Goal: Navigation & Orientation: Understand site structure

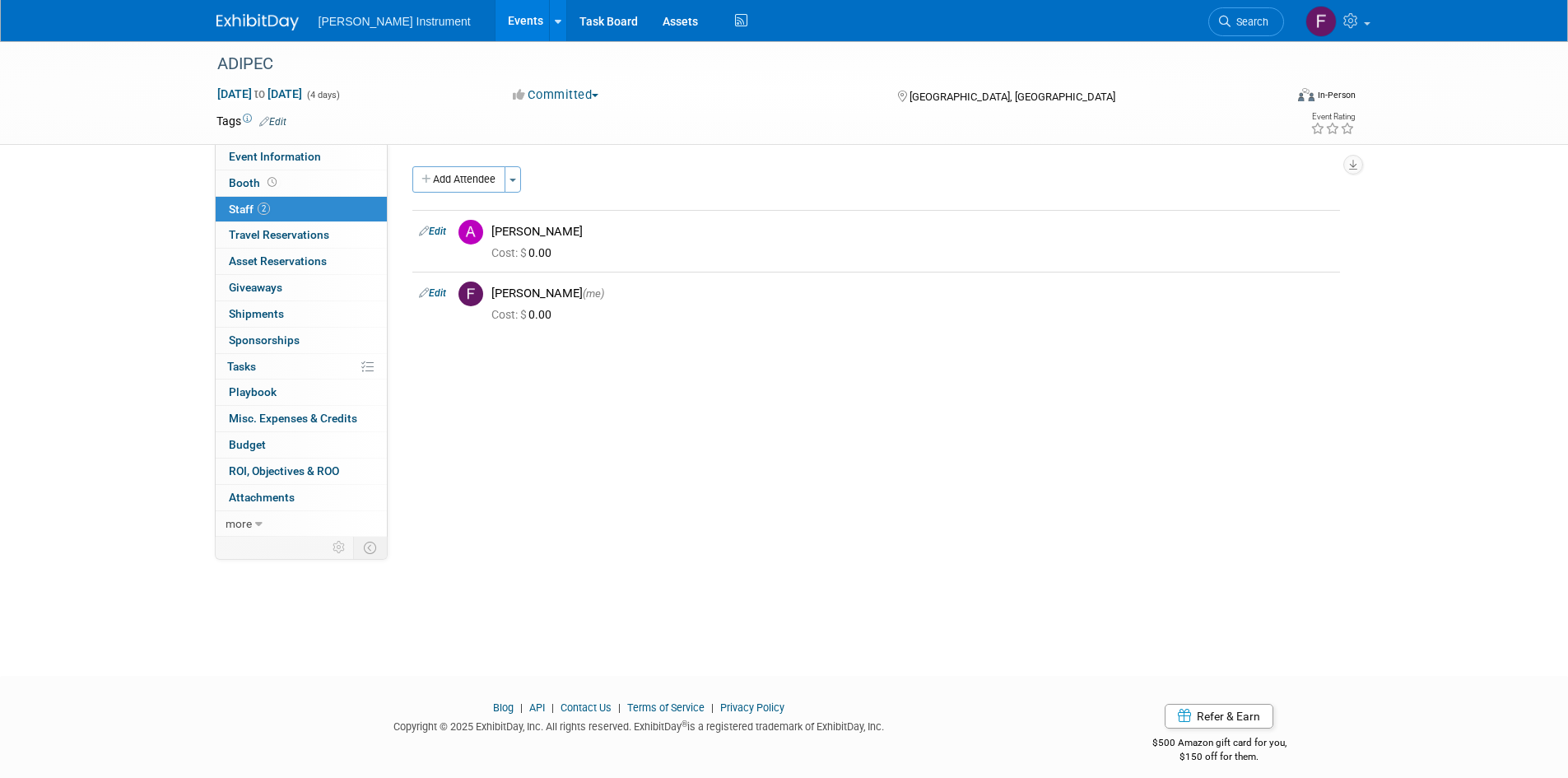
click at [316, 175] on link "Booth" at bounding box center [302, 183] width 171 height 26
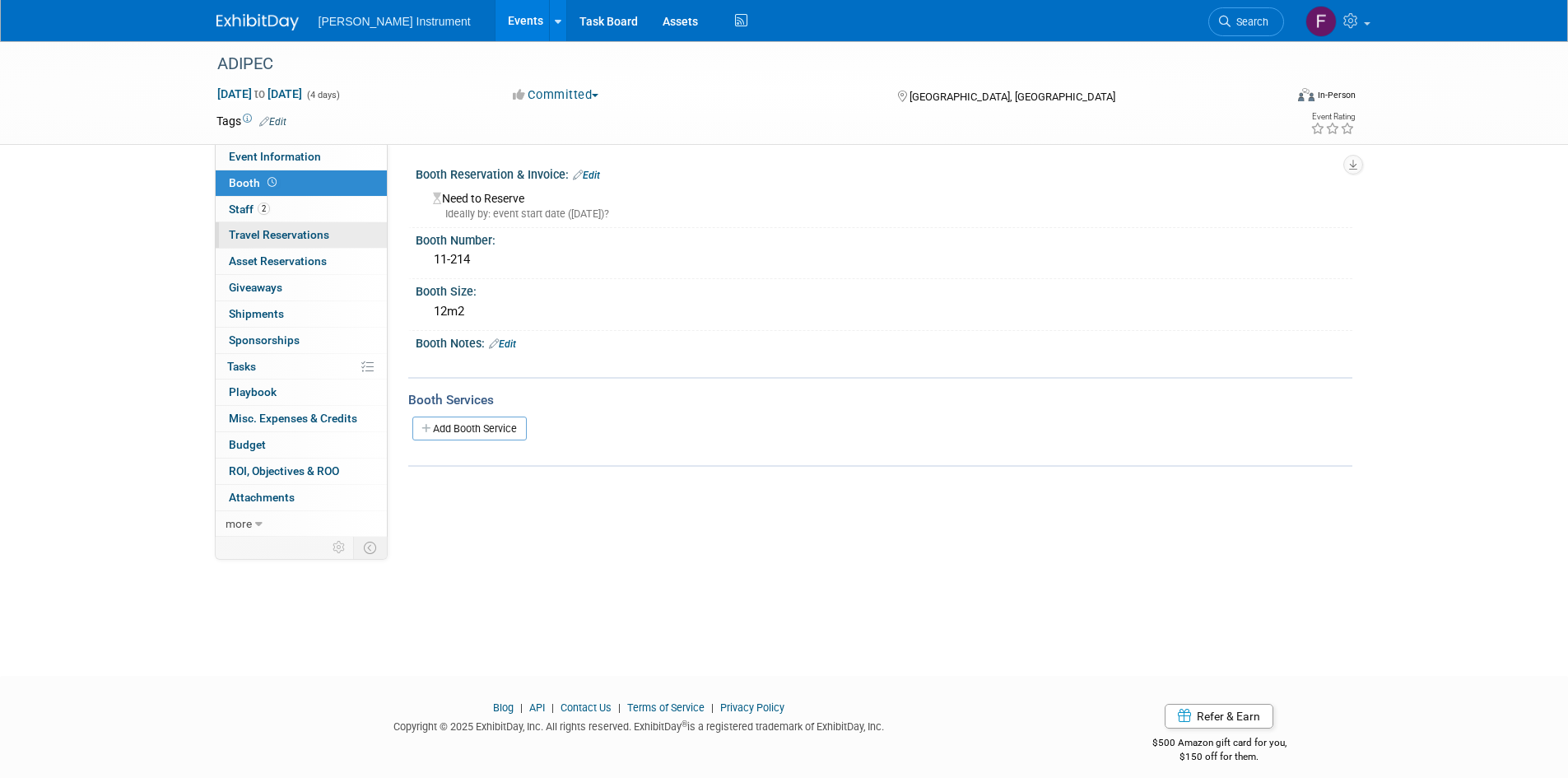
click at [296, 227] on link "0 Travel Reservations 0" at bounding box center [302, 234] width 171 height 26
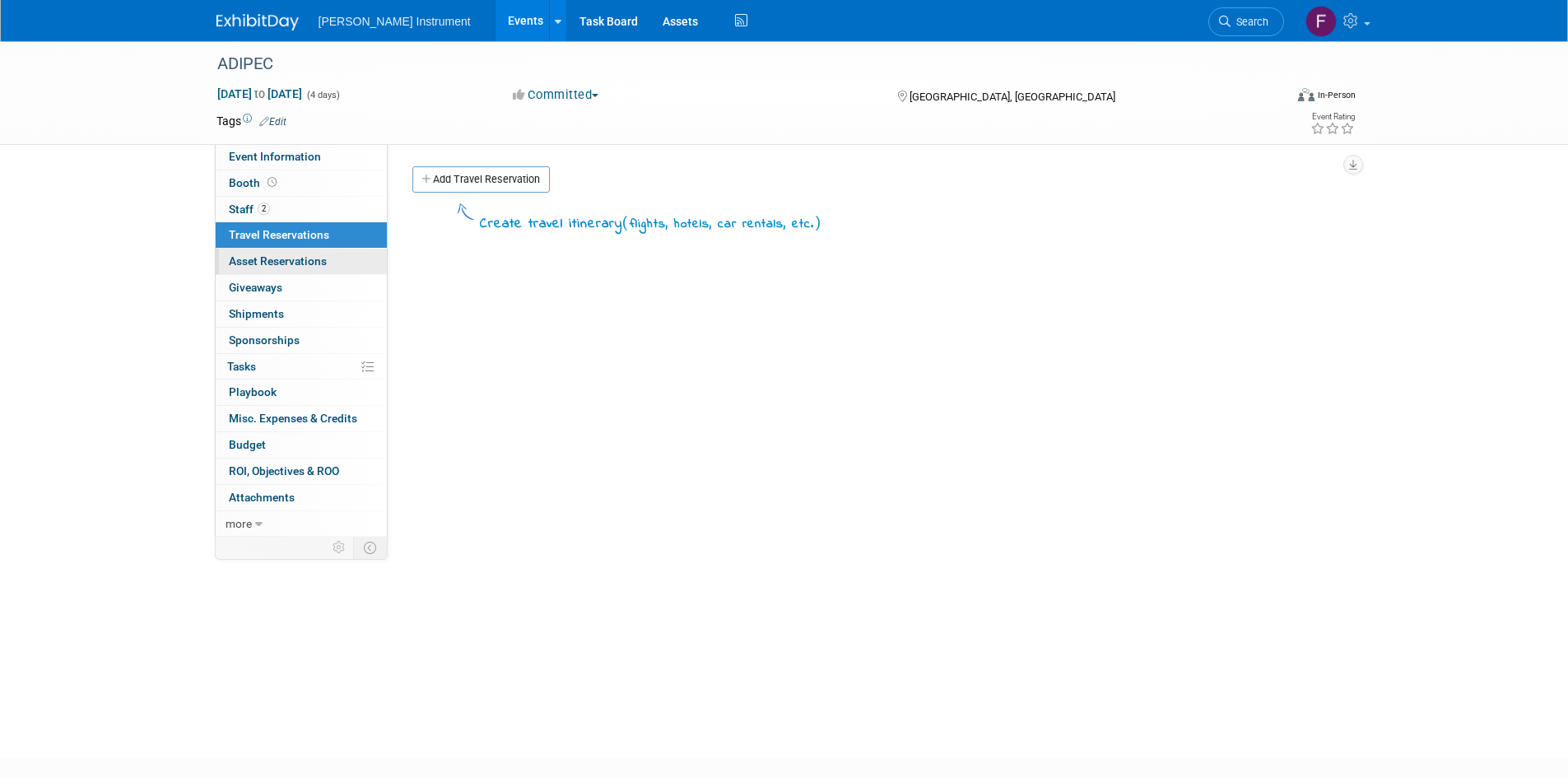
click at [308, 258] on span "Asset Reservations 0" at bounding box center [277, 261] width 98 height 13
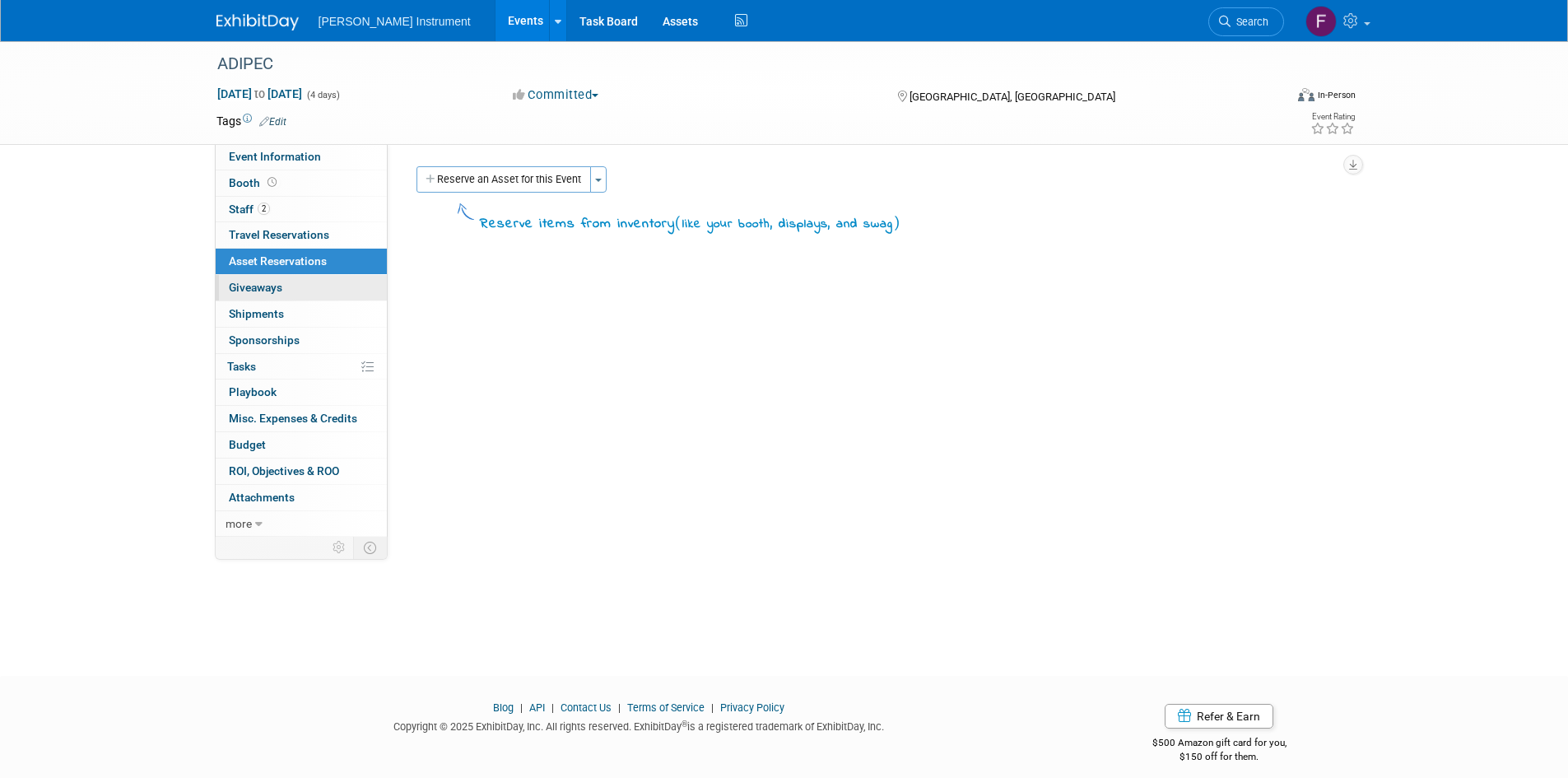
click at [337, 283] on link "0 Giveaways 0" at bounding box center [302, 288] width 171 height 26
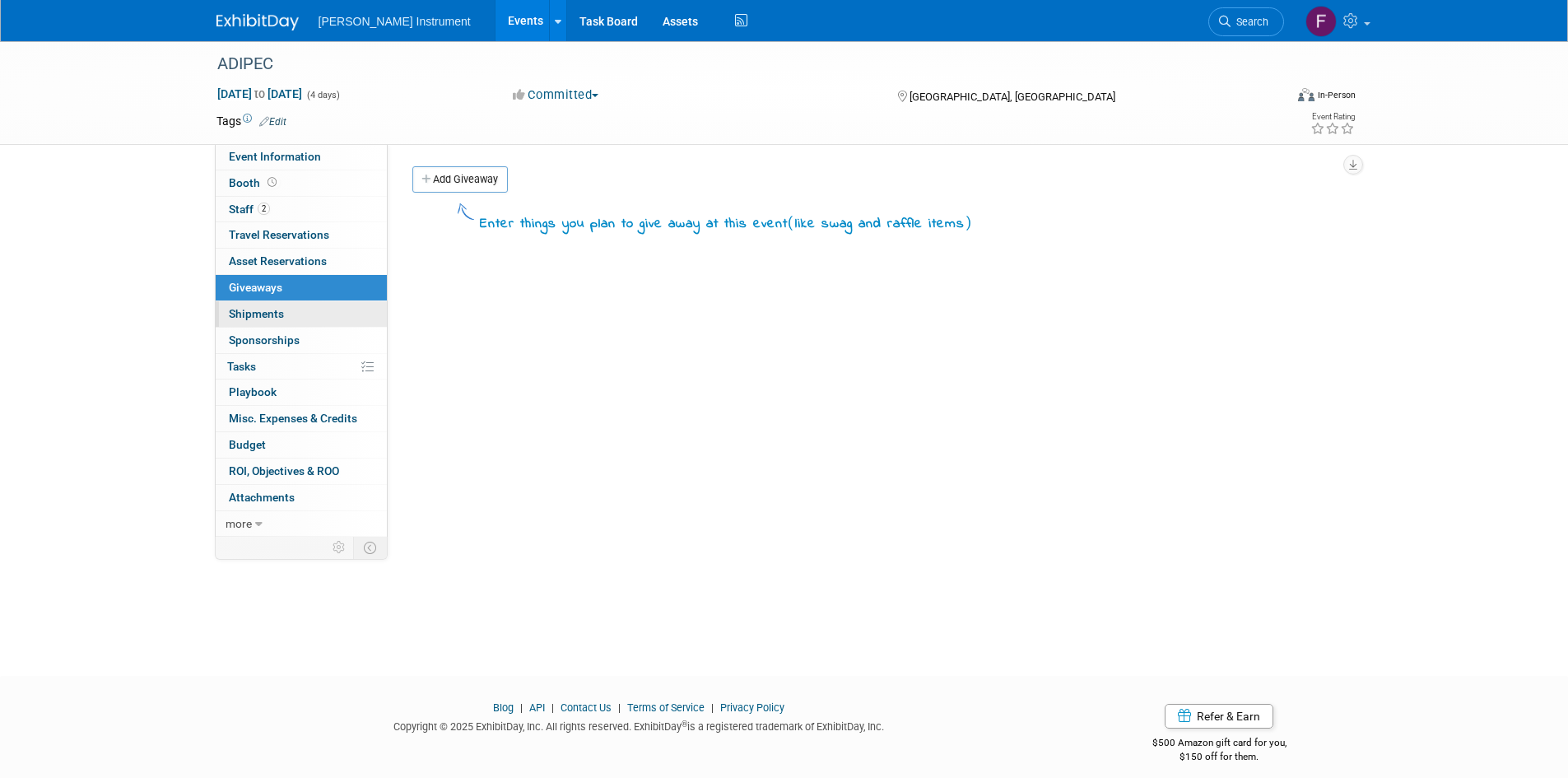
click at [285, 317] on link "0 Shipments 0" at bounding box center [302, 313] width 171 height 26
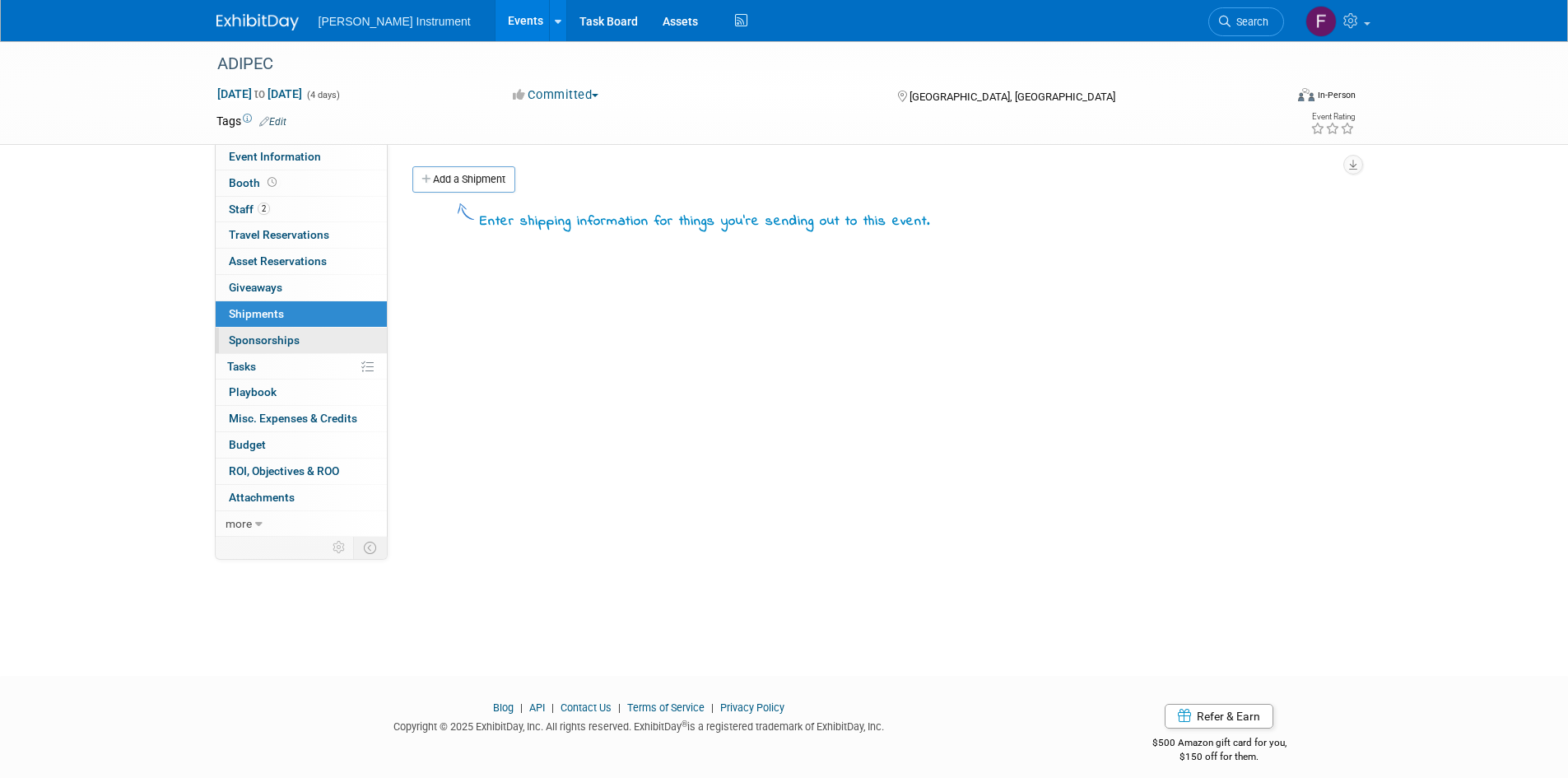
click at [282, 331] on link "0 Sponsorships 0" at bounding box center [302, 340] width 171 height 26
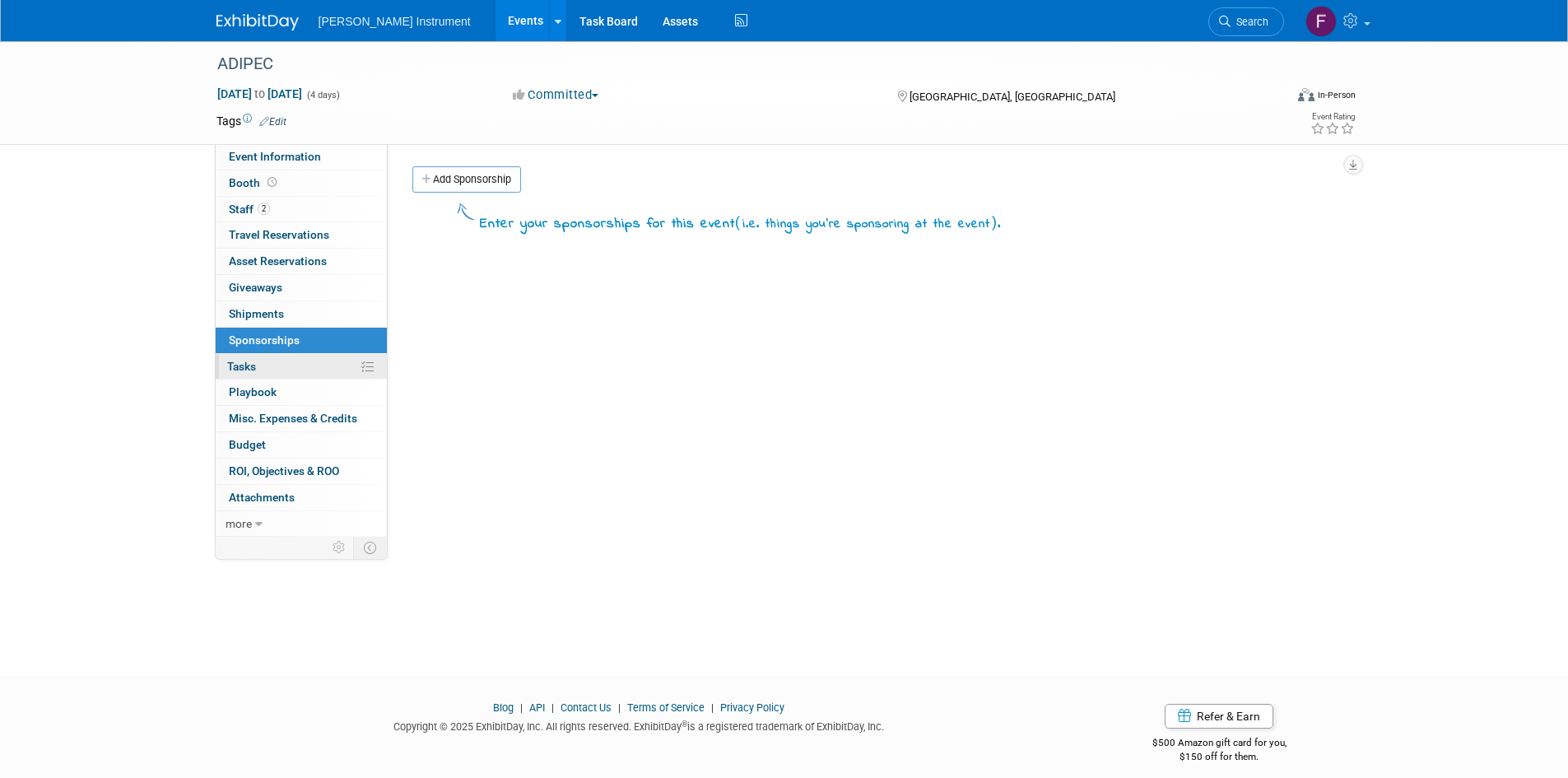
click at [276, 368] on link "0% Tasks 0%" at bounding box center [302, 367] width 171 height 26
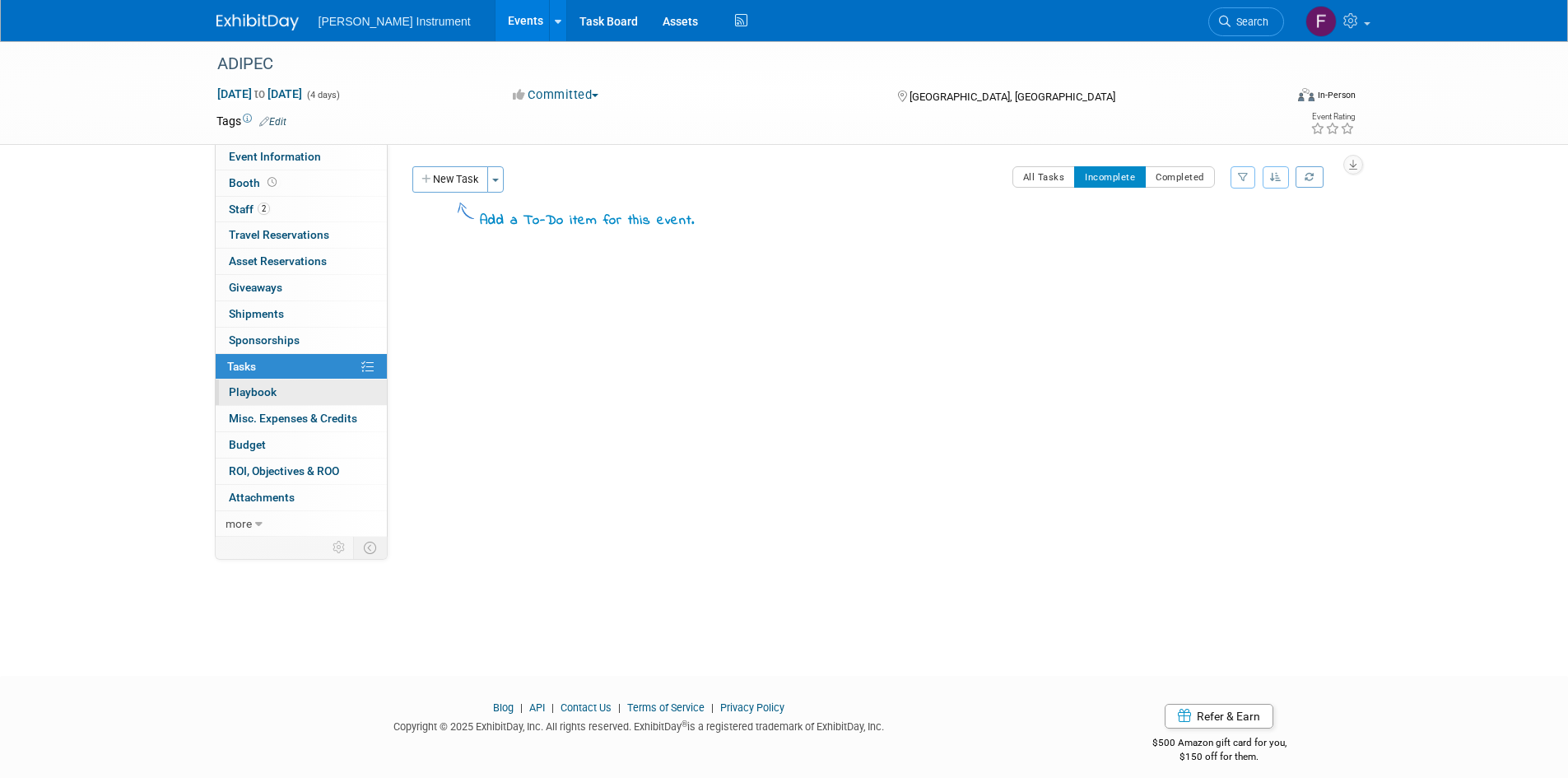
click at [276, 398] on link "0 Playbook 0" at bounding box center [302, 392] width 171 height 26
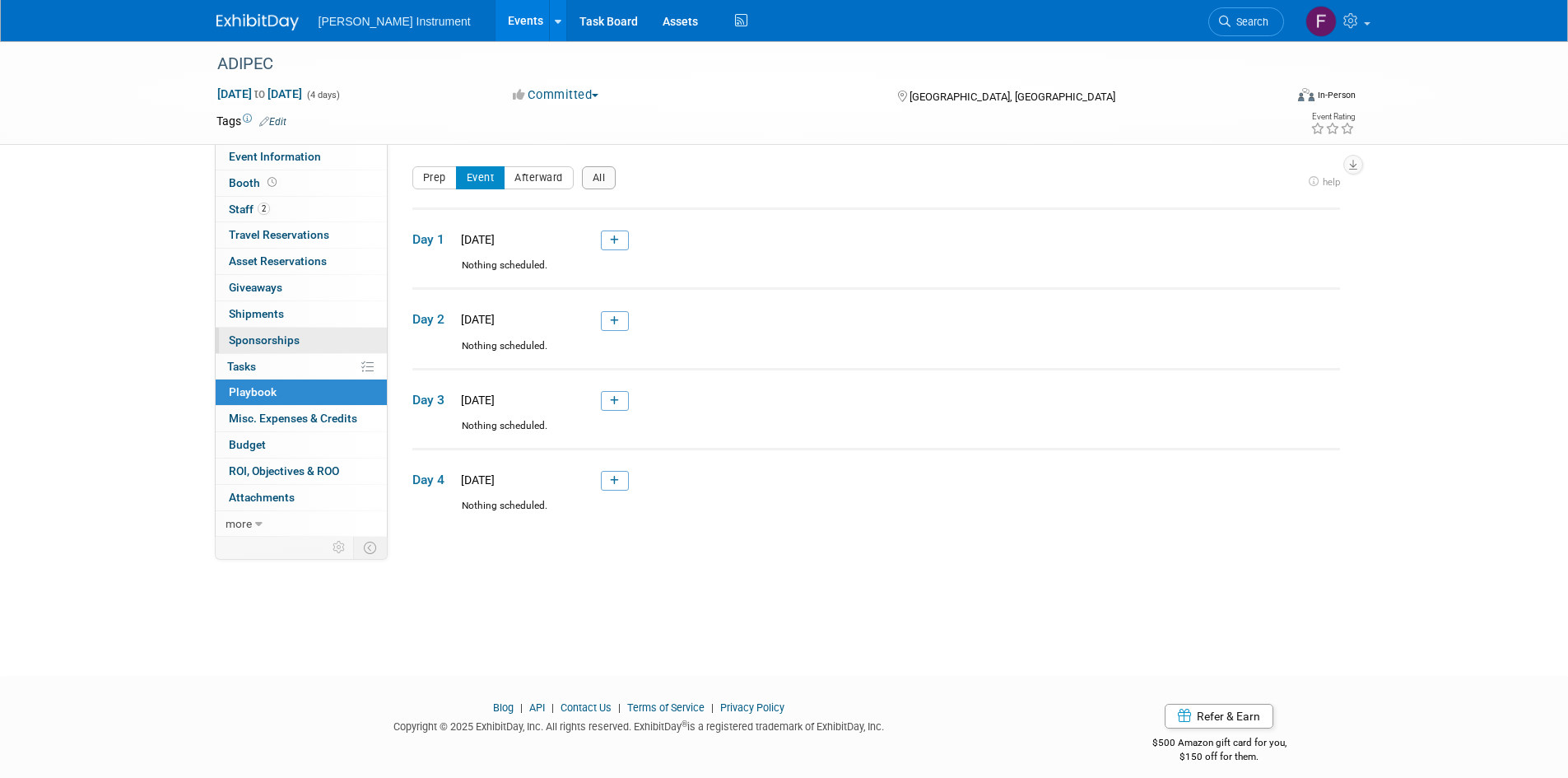
click at [308, 333] on link "0 Sponsorships 0" at bounding box center [302, 340] width 171 height 26
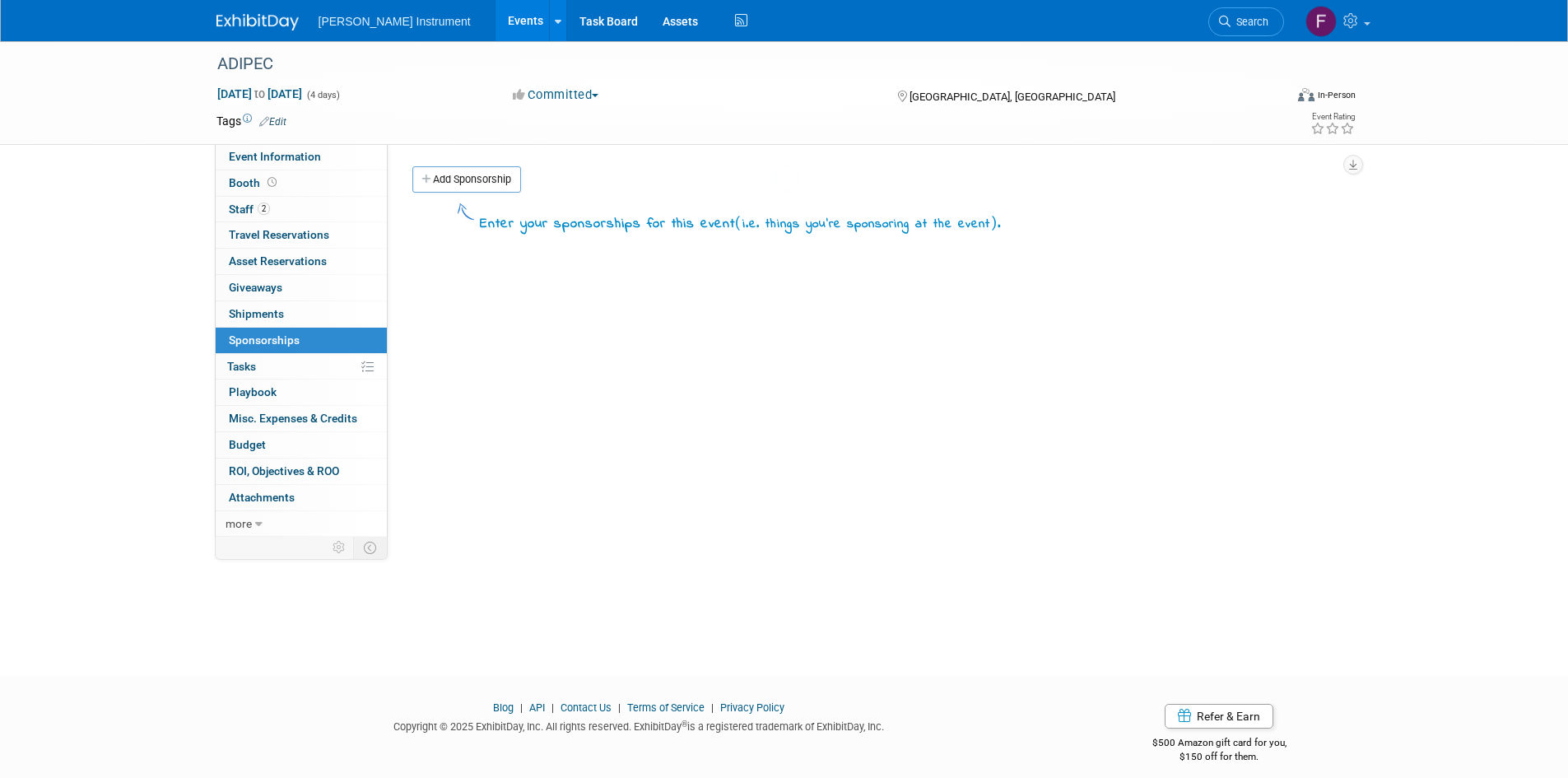
click at [322, 307] on link "0 Shipments 0" at bounding box center [302, 313] width 171 height 26
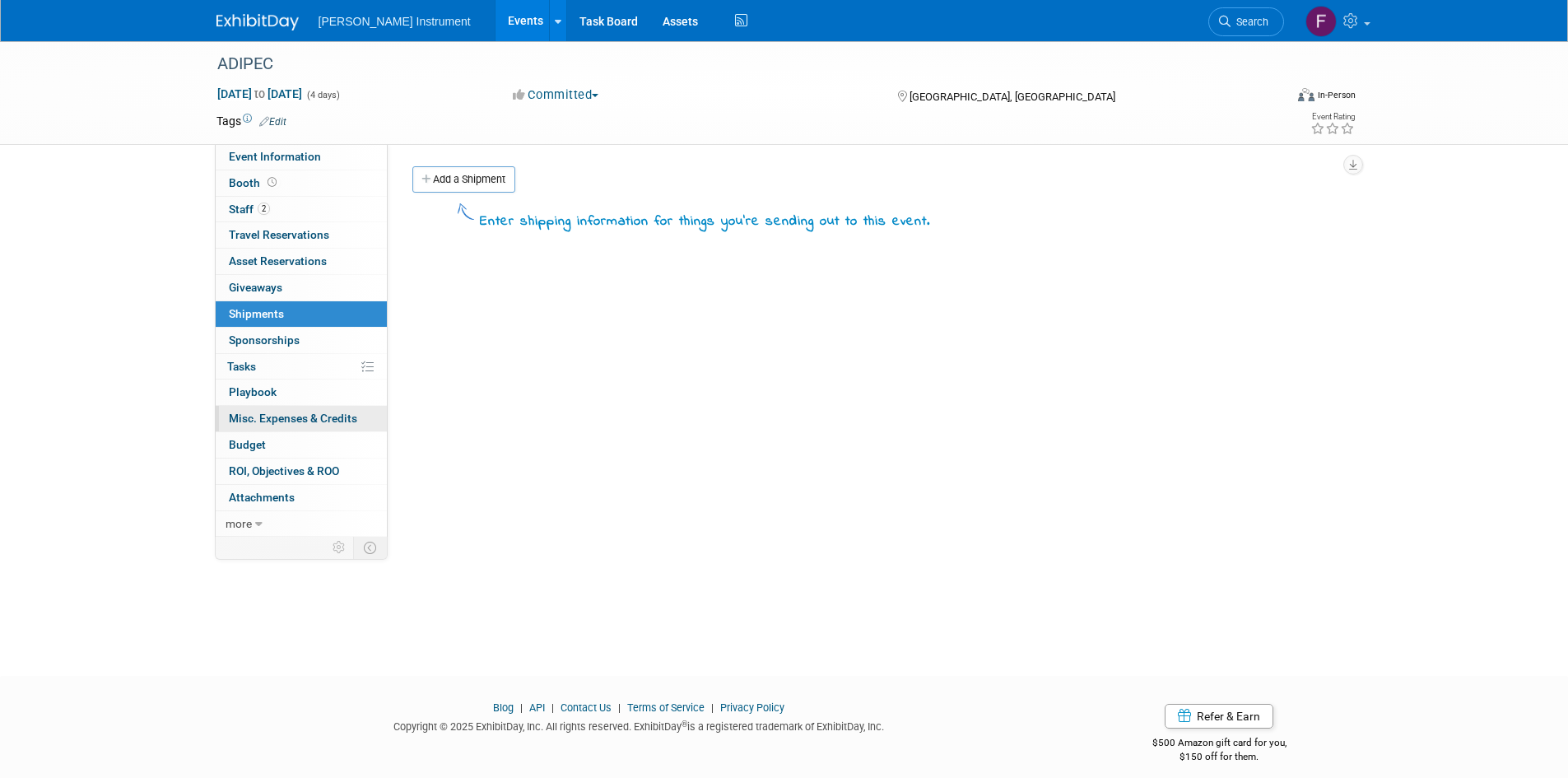
click at [300, 406] on link "0 Misc. Expenses & Credits 0" at bounding box center [302, 418] width 171 height 26
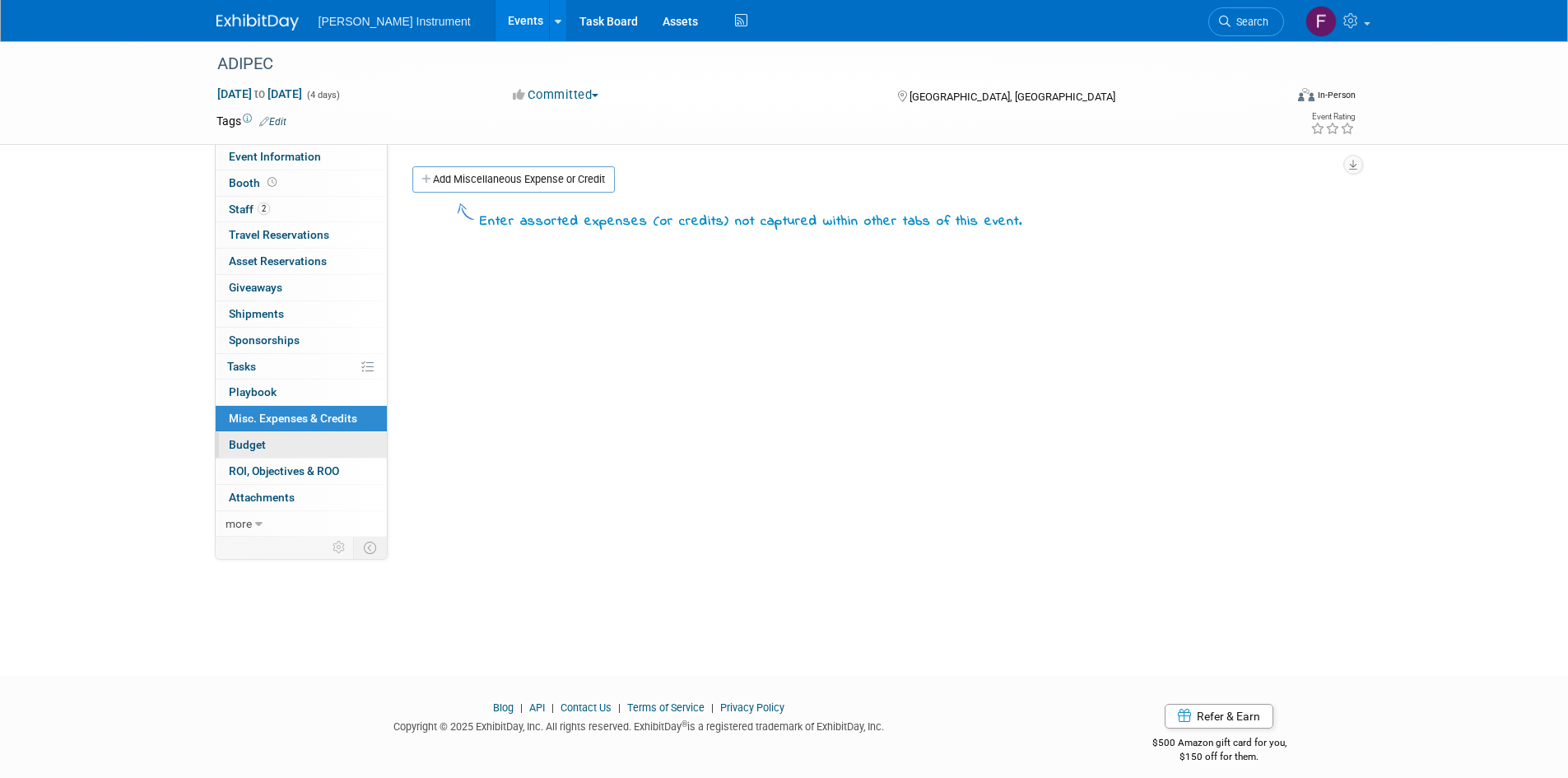
click at [309, 443] on link "Budget" at bounding box center [302, 445] width 171 height 26
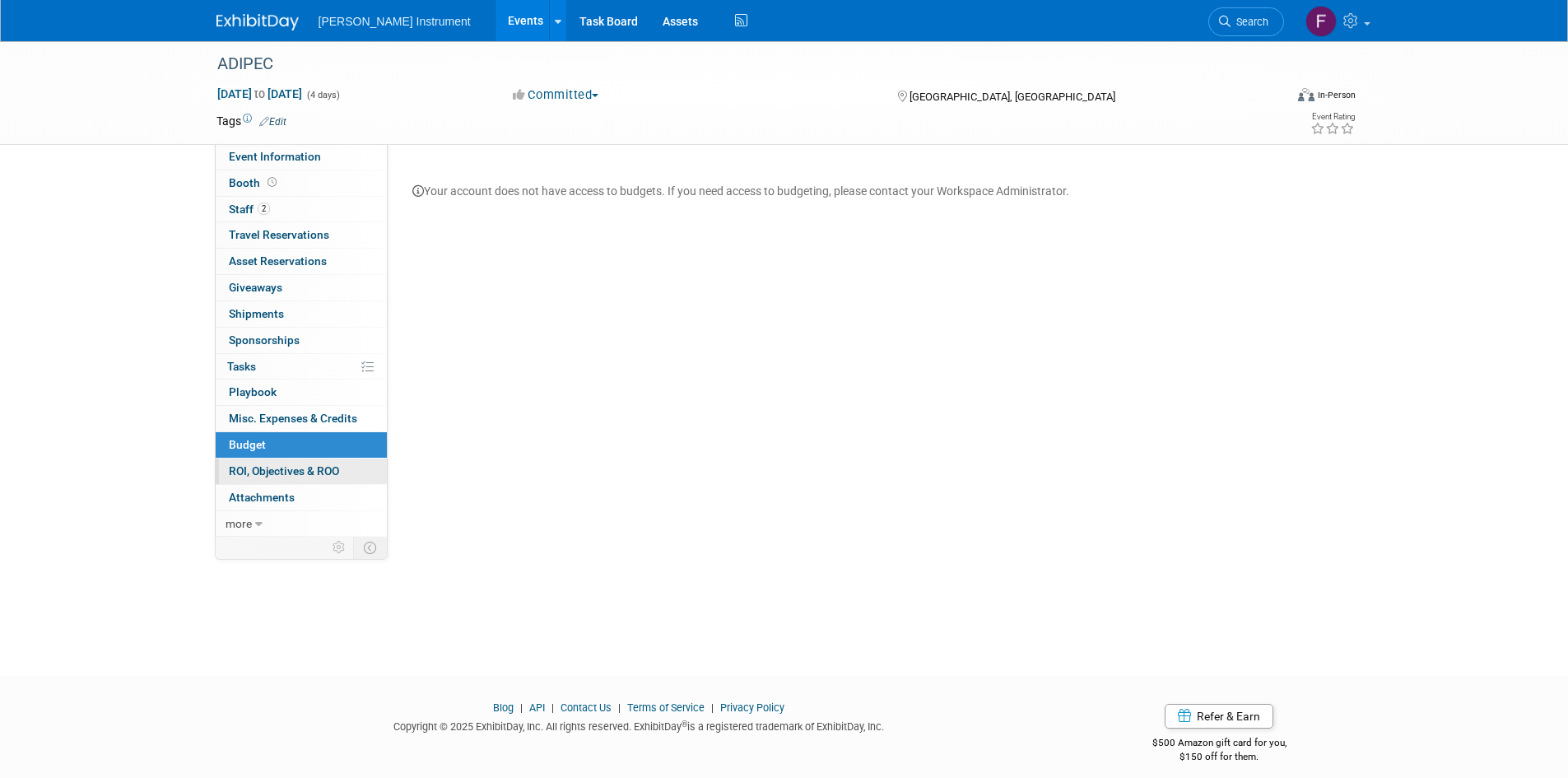
click at [253, 477] on span "ROI, Objectives & ROO 0" at bounding box center [284, 471] width 110 height 13
click at [265, 497] on span "Attachments 0" at bounding box center [261, 497] width 66 height 13
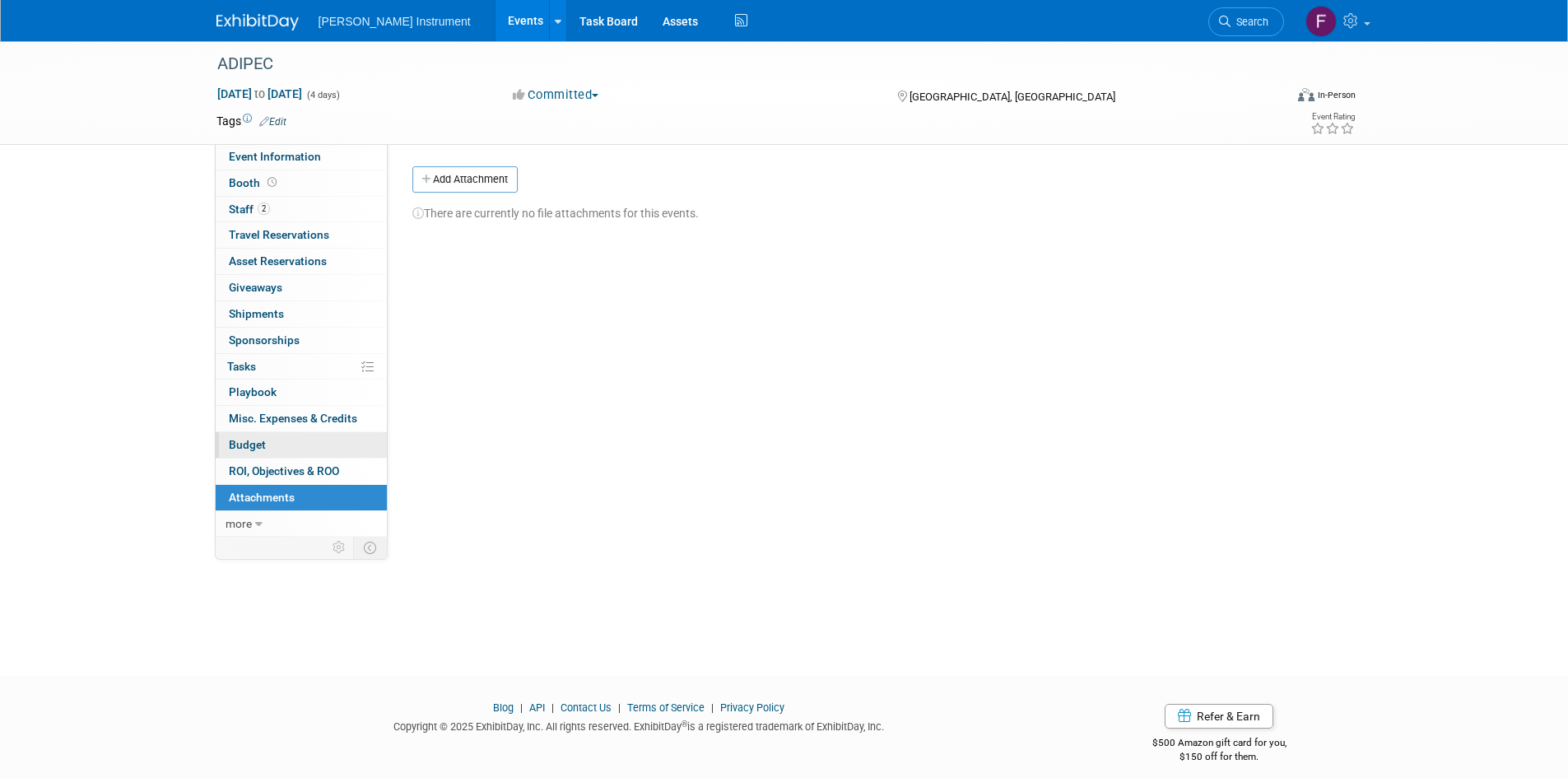
click at [243, 436] on link "Budget" at bounding box center [302, 445] width 171 height 26
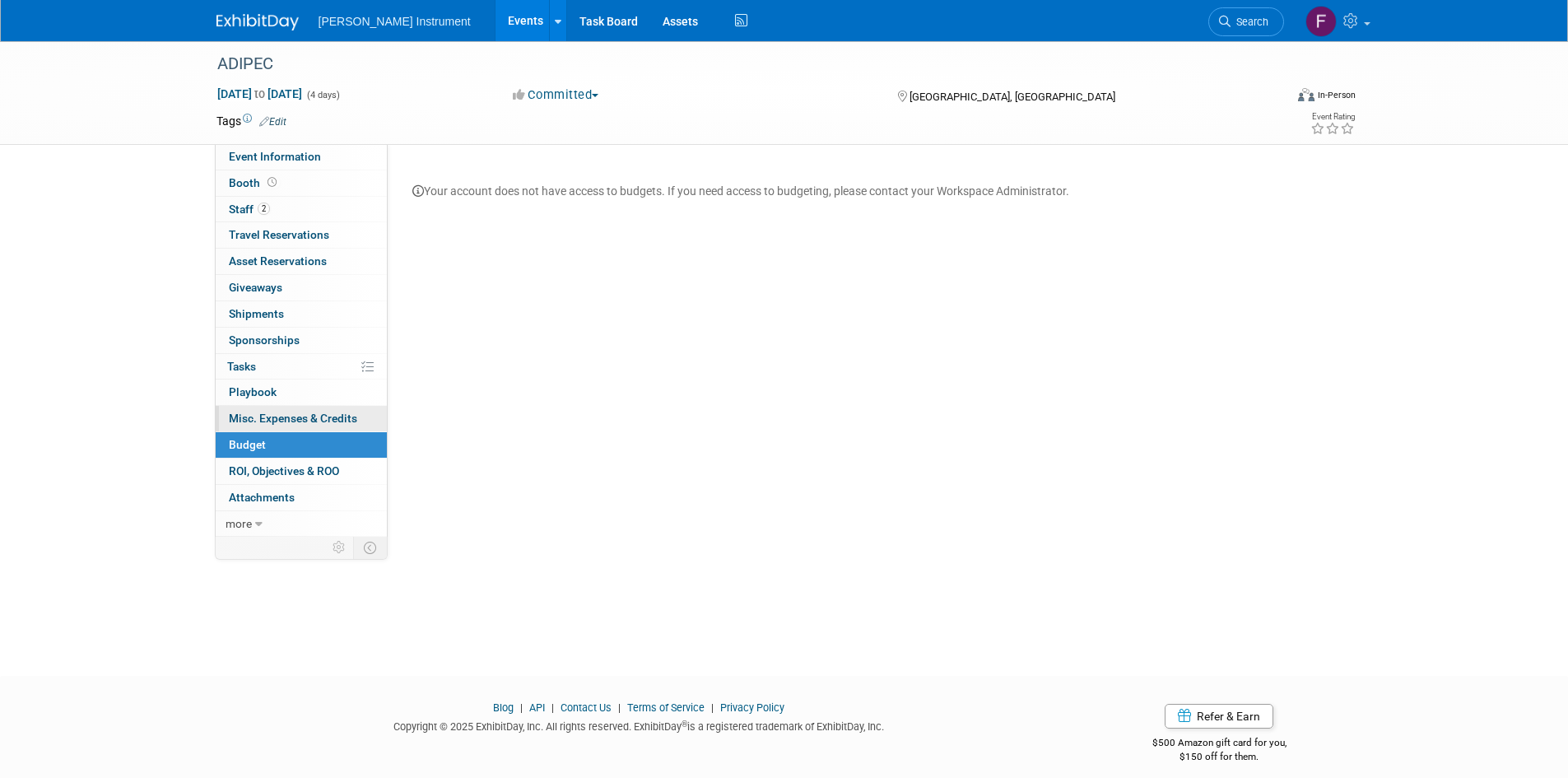
click at [243, 414] on span "Misc. Expenses & Credits 0" at bounding box center [292, 418] width 129 height 13
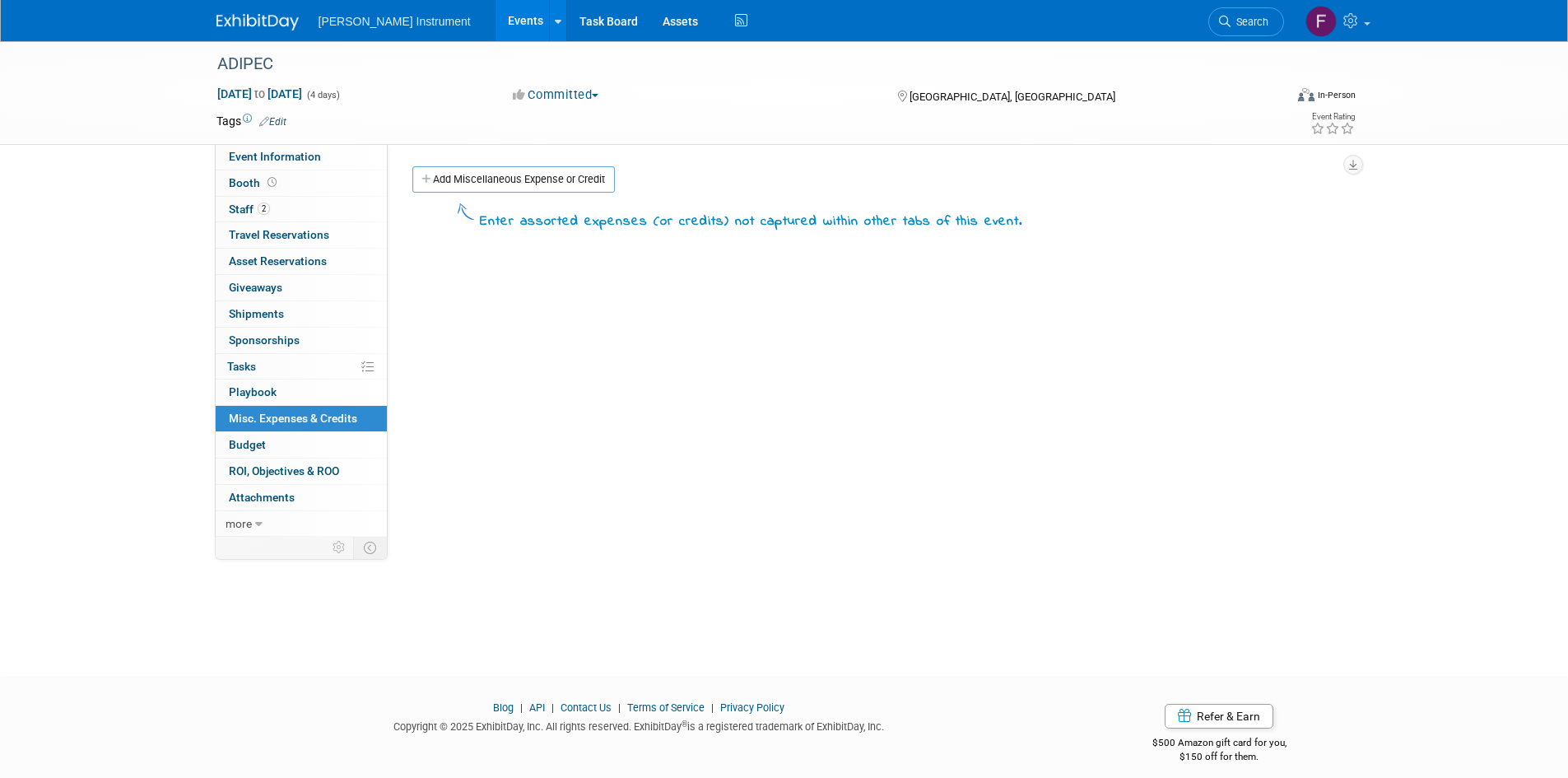
click at [241, 392] on span "Playbook 0" at bounding box center [252, 392] width 48 height 13
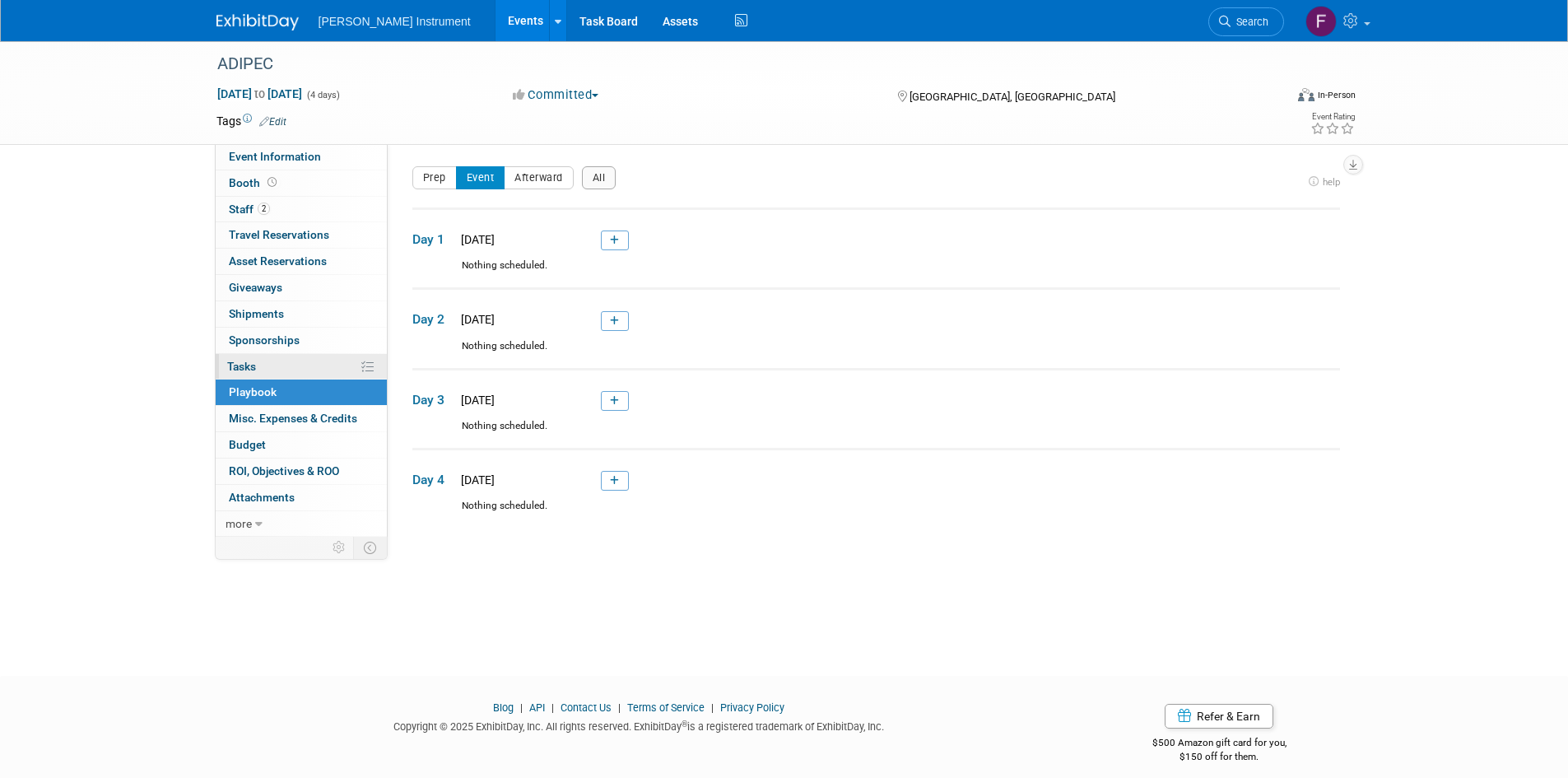
click at [236, 366] on span "Tasks 0%" at bounding box center [242, 367] width 29 height 13
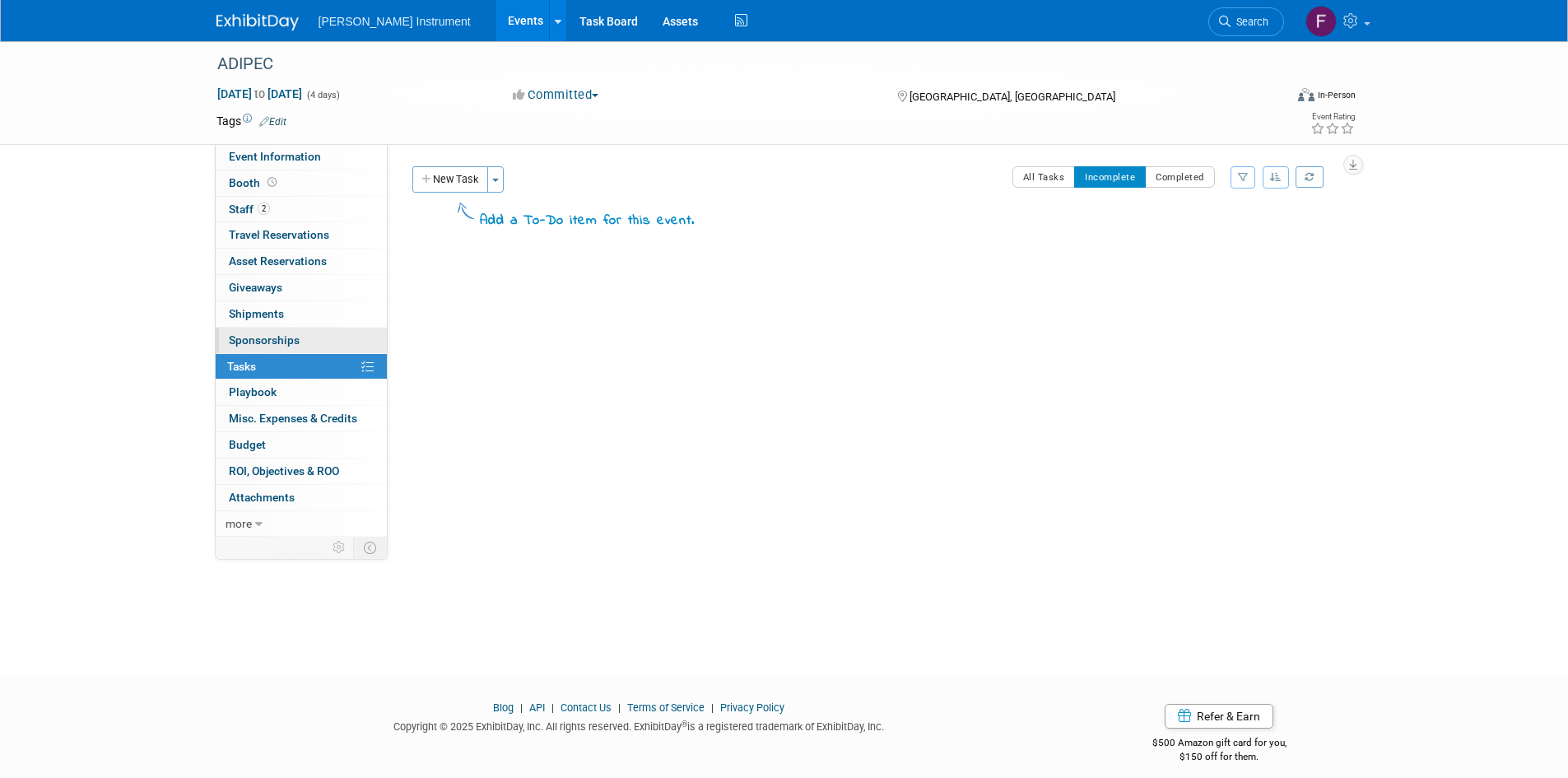
click at [236, 347] on link "0 Sponsorships 0" at bounding box center [302, 340] width 171 height 26
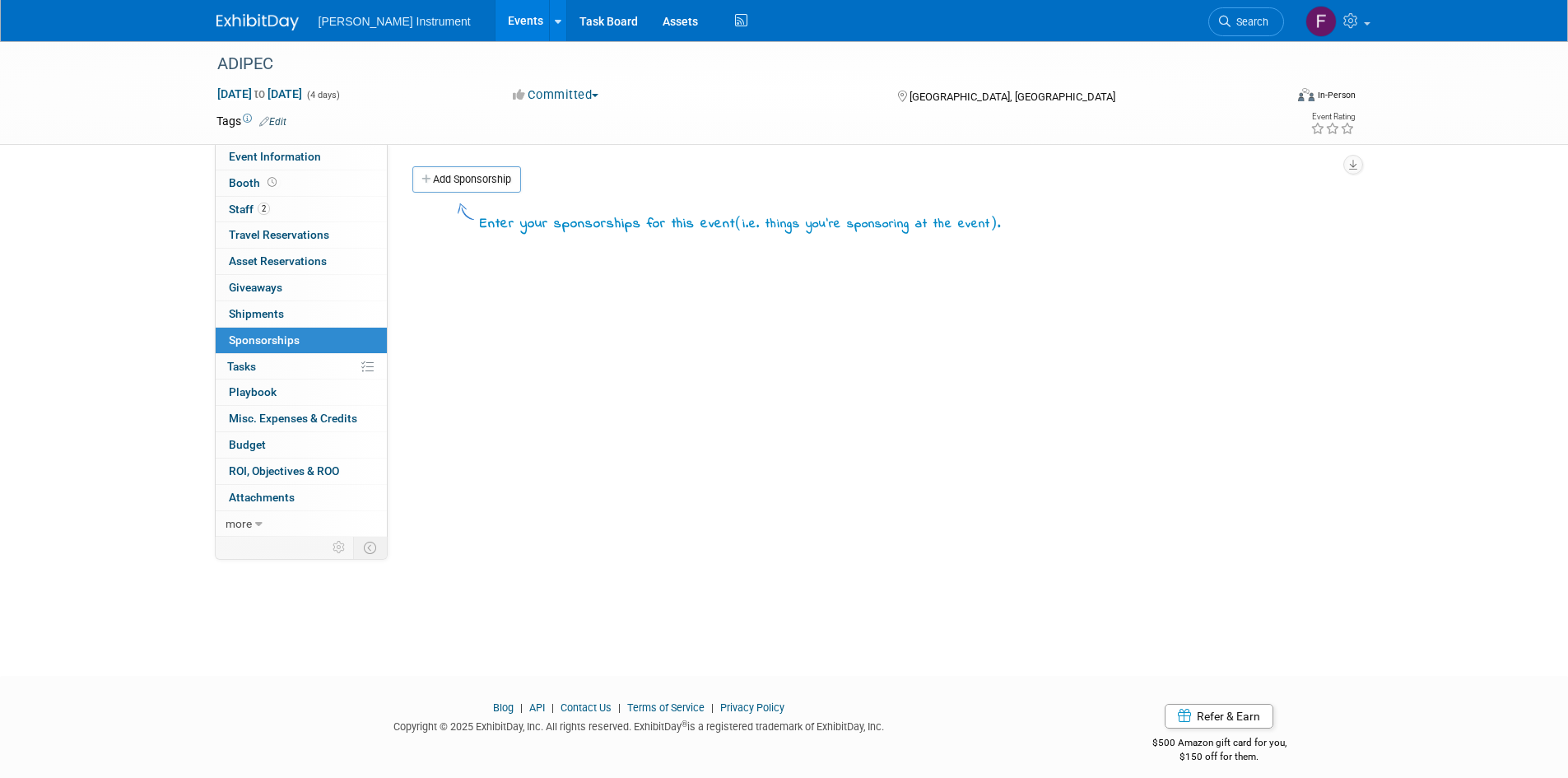
click at [233, 308] on span "Shipments 0" at bounding box center [256, 313] width 55 height 13
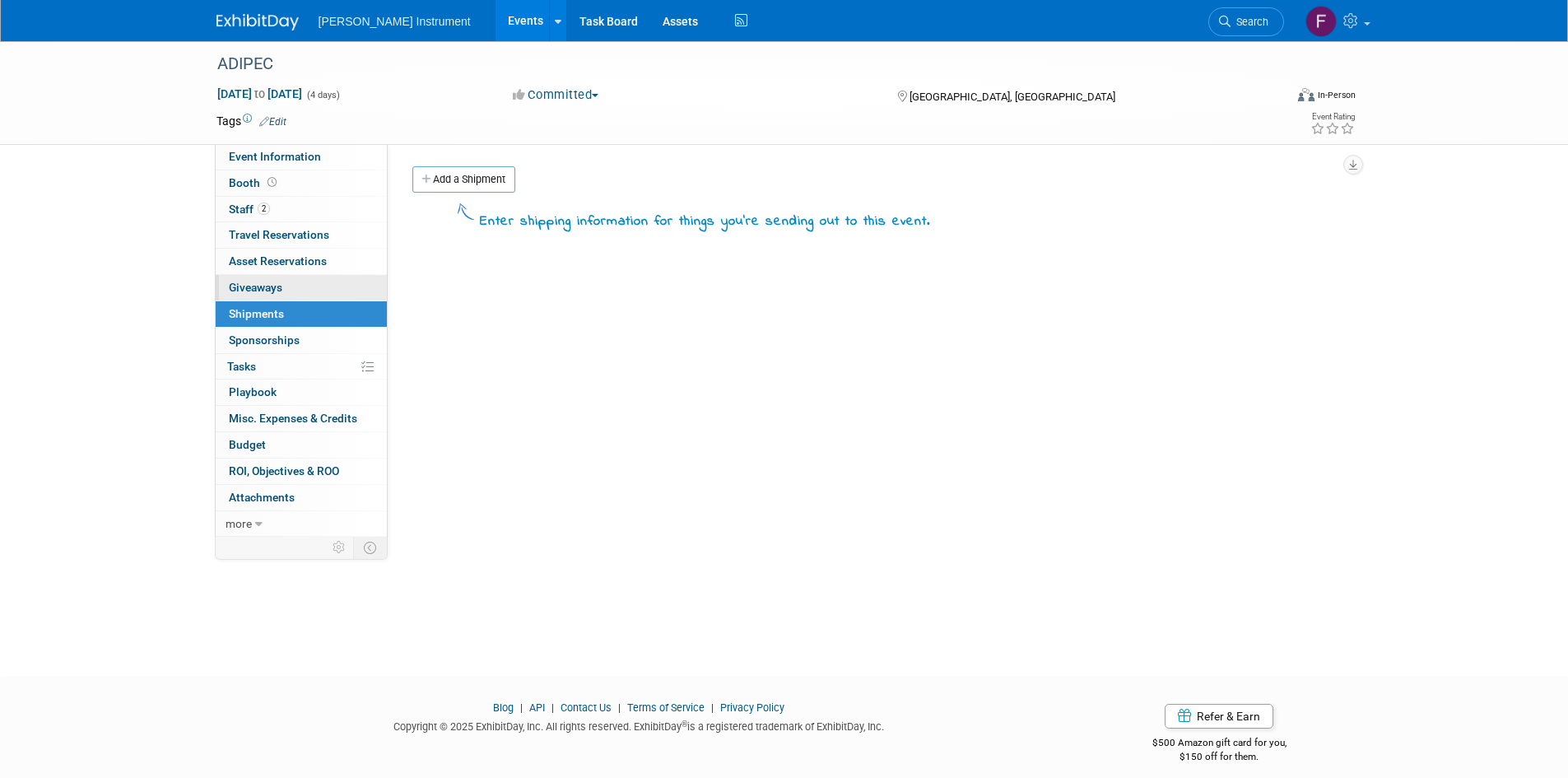
click at [240, 289] on span "Giveaways 0" at bounding box center [255, 288] width 53 height 13
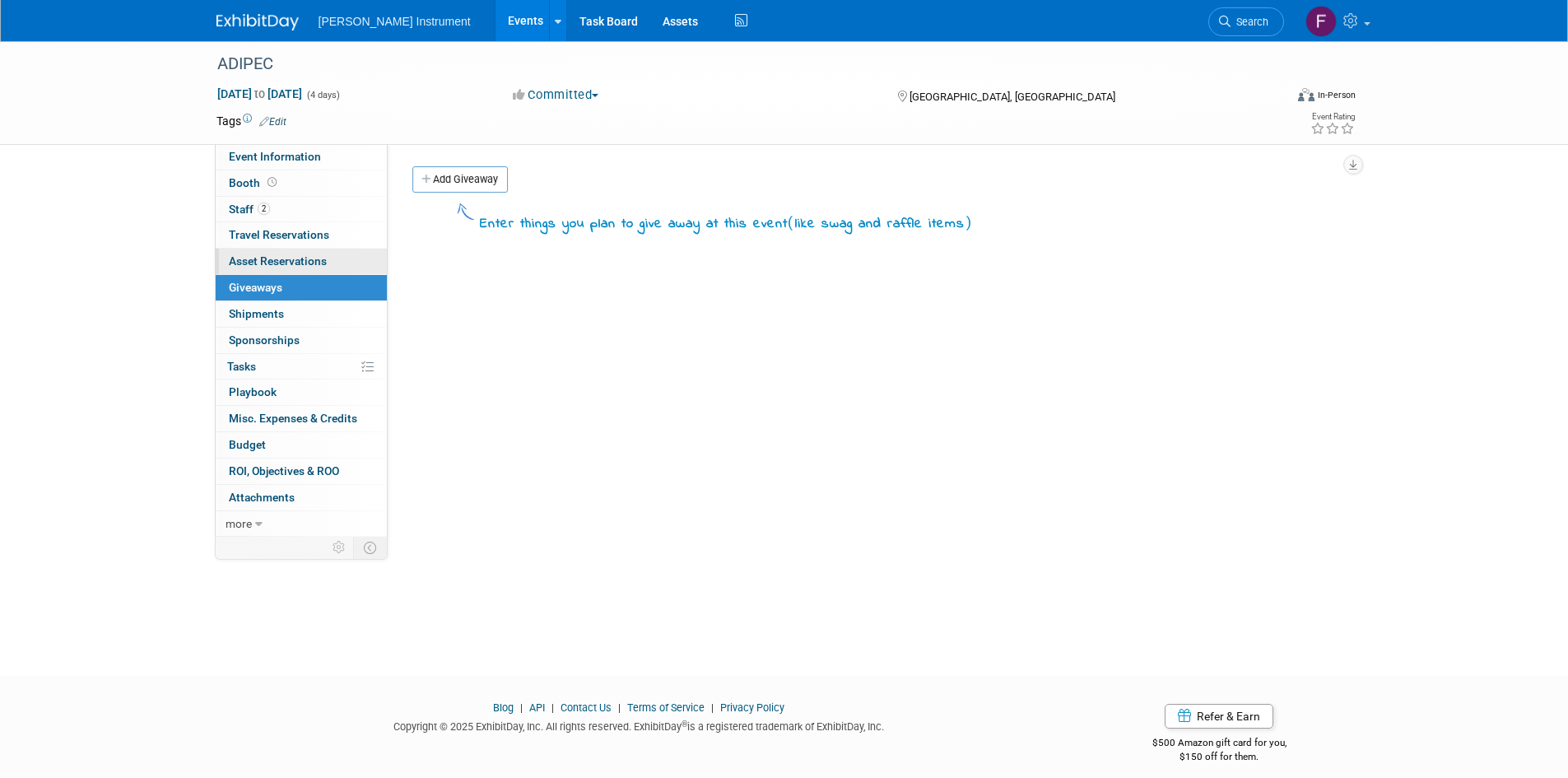
click at [243, 263] on span "Asset Reservations 0" at bounding box center [277, 261] width 98 height 13
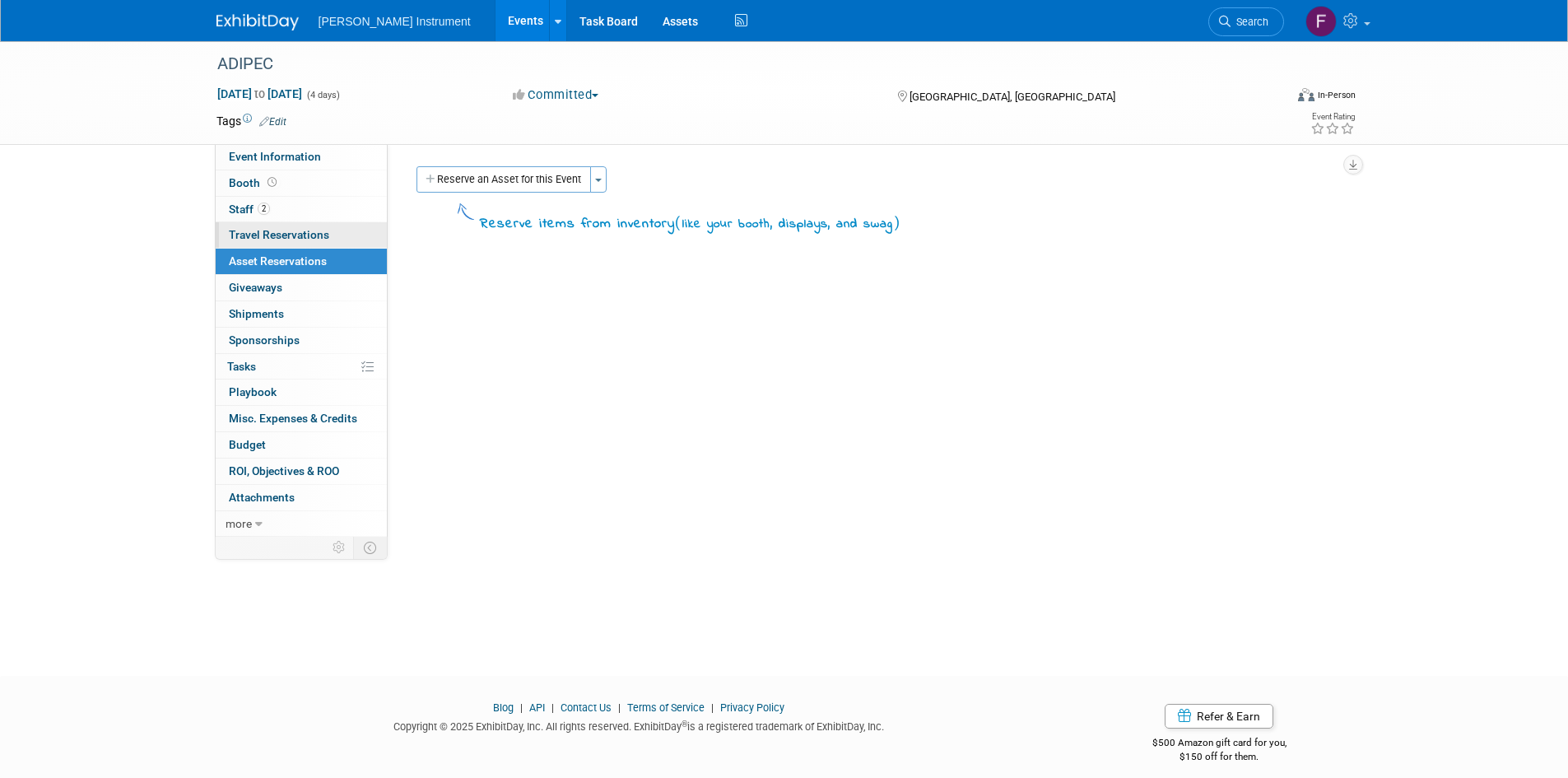
click at [235, 240] on span "Travel Reservations 0" at bounding box center [278, 234] width 100 height 13
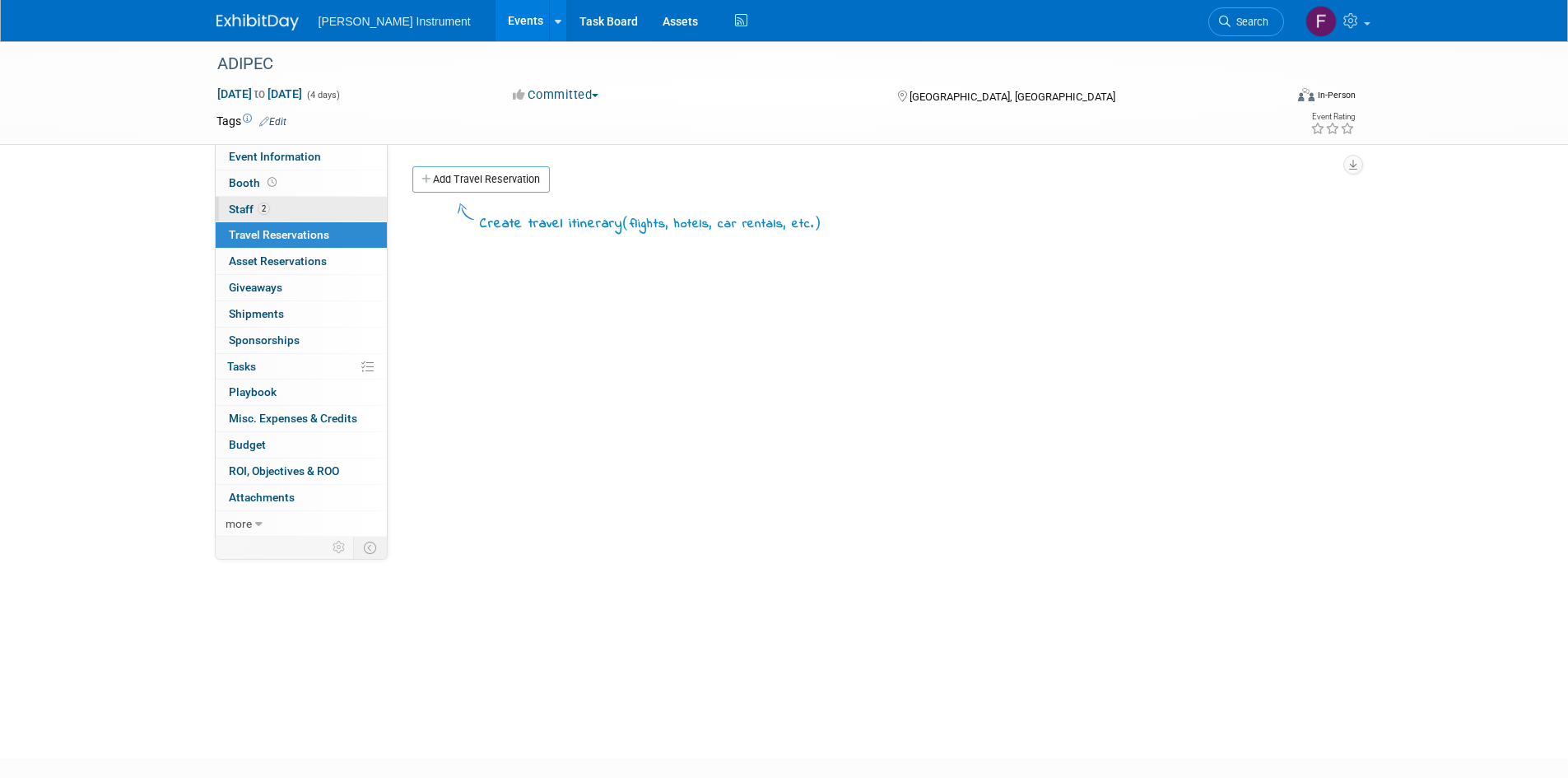
click at [248, 218] on link "2 Staff 2" at bounding box center [302, 209] width 171 height 26
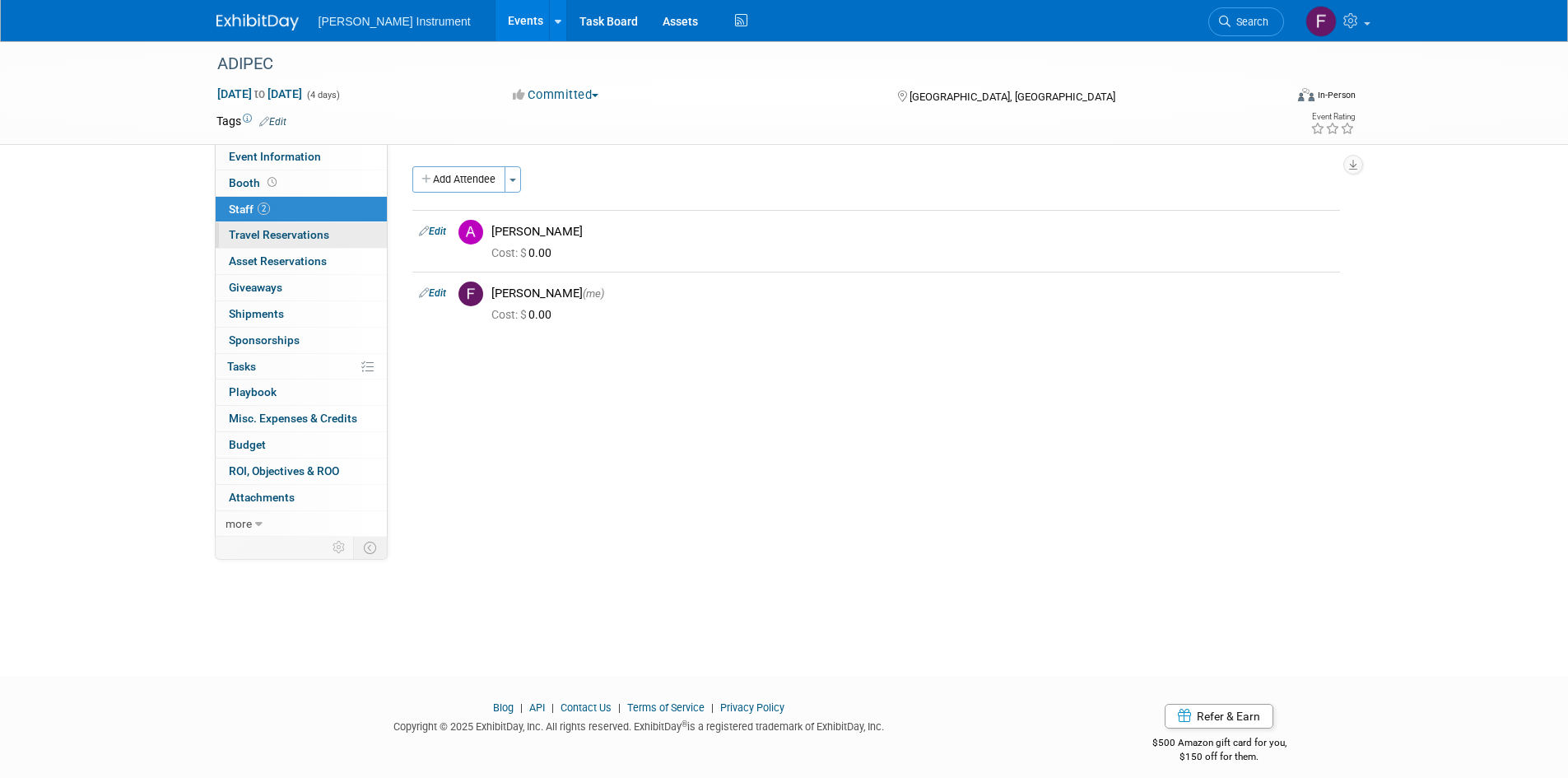
click at [295, 234] on span "Travel Reservations 0" at bounding box center [278, 234] width 100 height 13
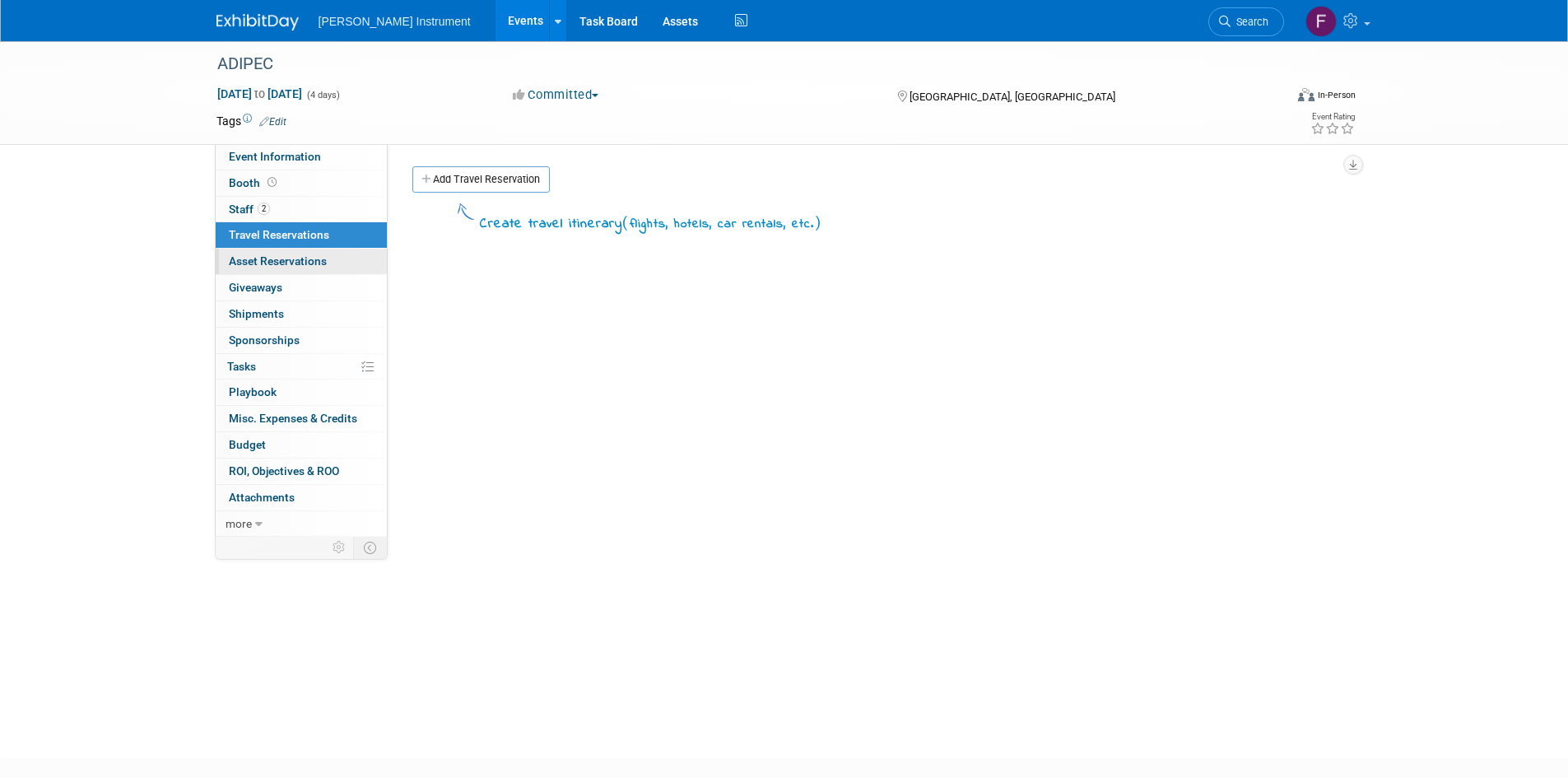
click at [294, 258] on span "Asset Reservations 0" at bounding box center [277, 261] width 98 height 13
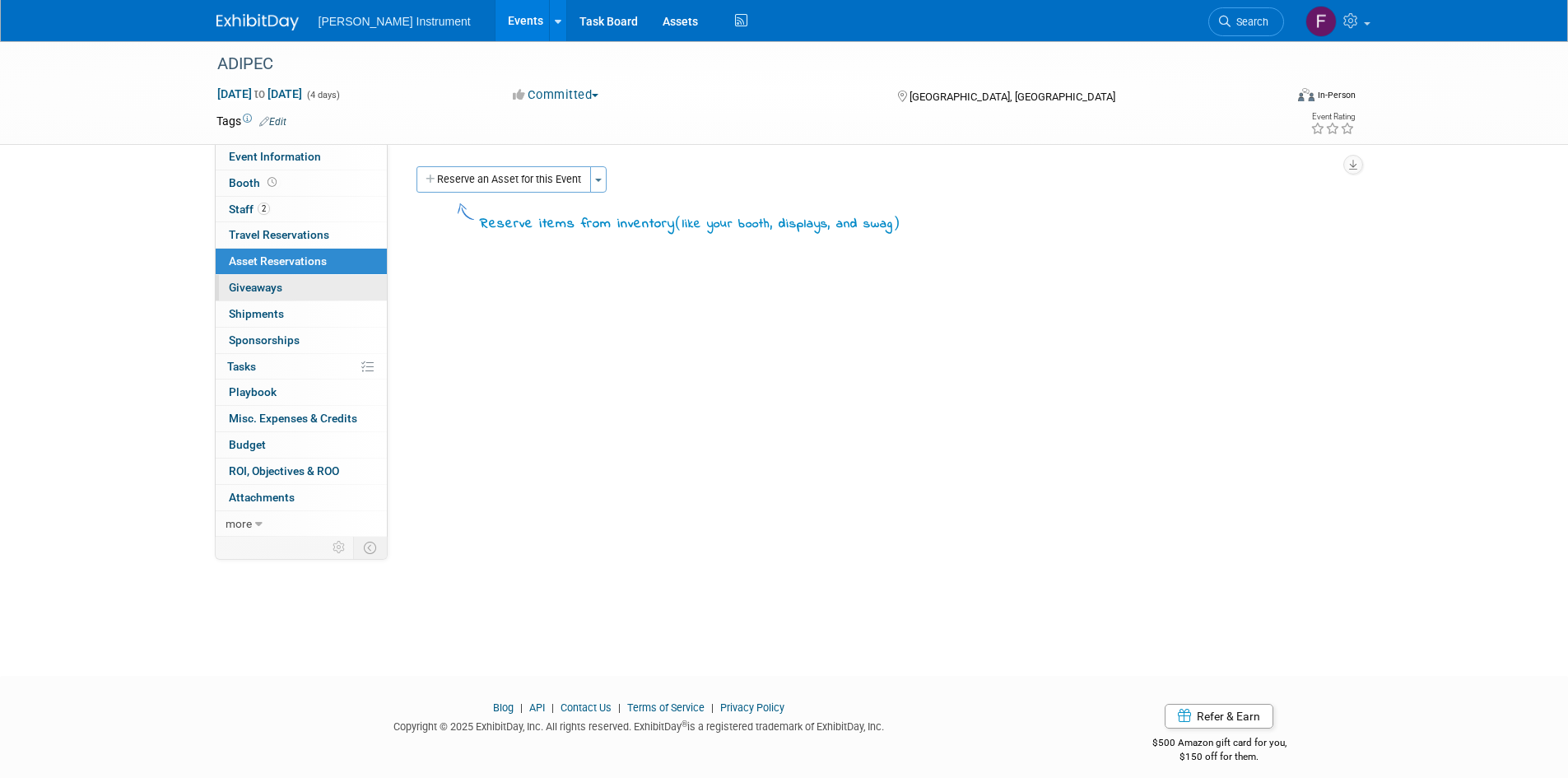
click at [290, 283] on link "0 Giveaways 0" at bounding box center [302, 288] width 171 height 26
